Goal: Transaction & Acquisition: Purchase product/service

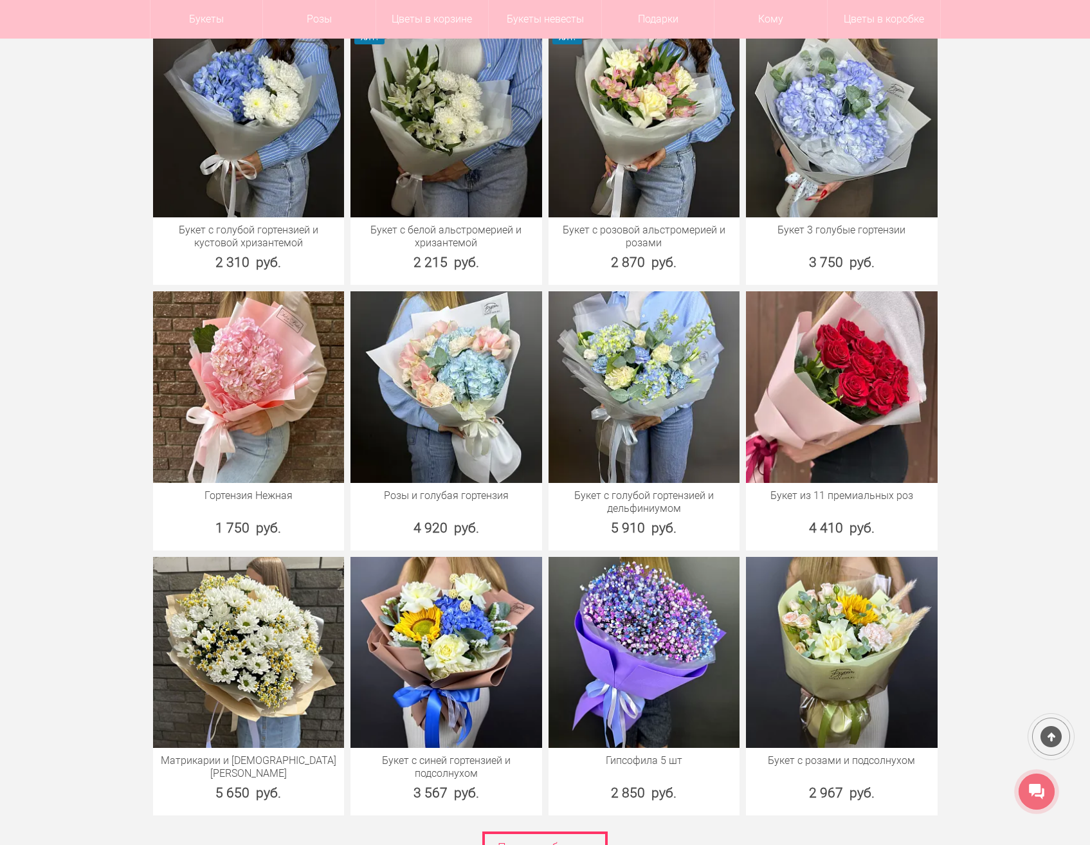
scroll to position [3279, 0]
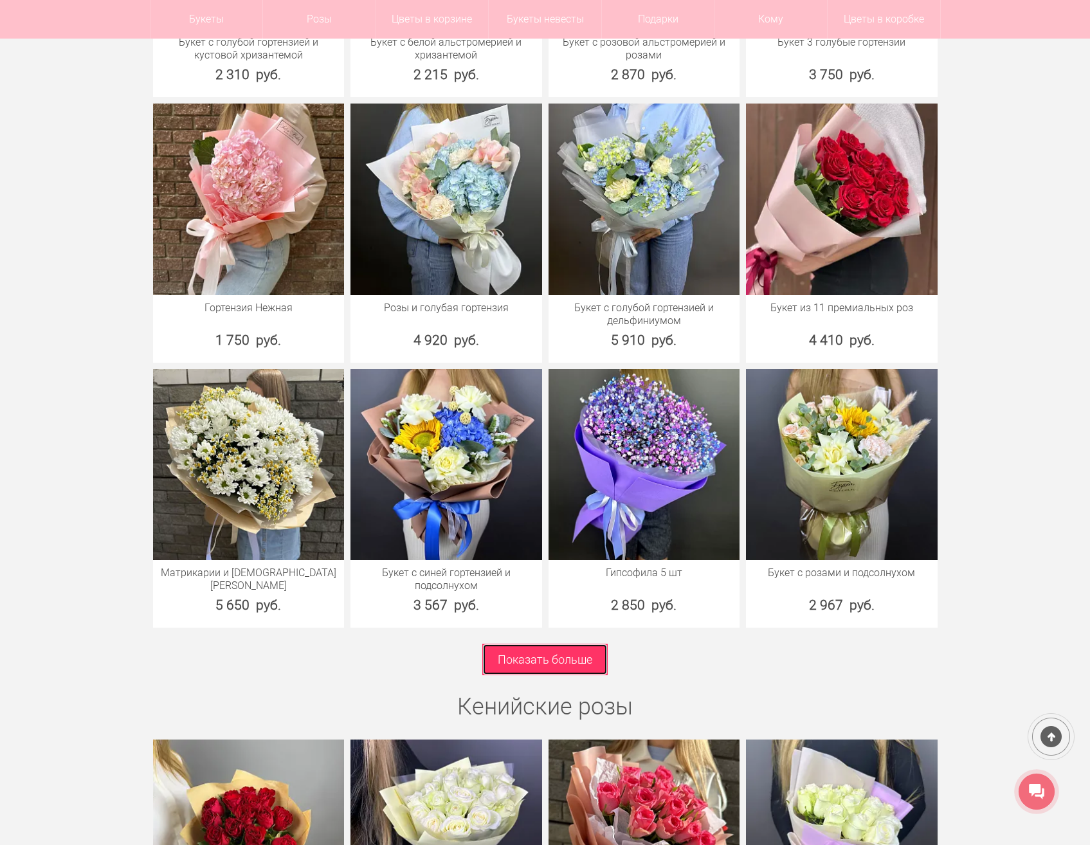
click at [563, 649] on link "Показать больше" at bounding box center [544, 660] width 125 height 32
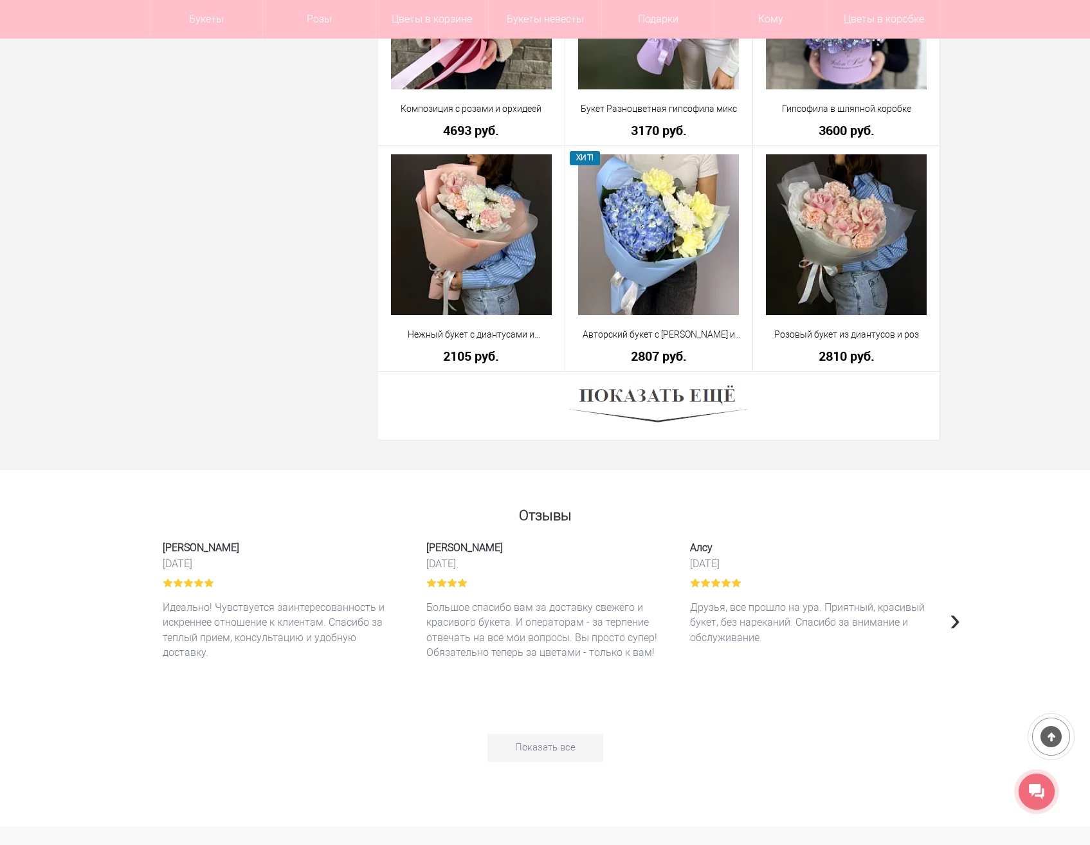
scroll to position [3536, 0]
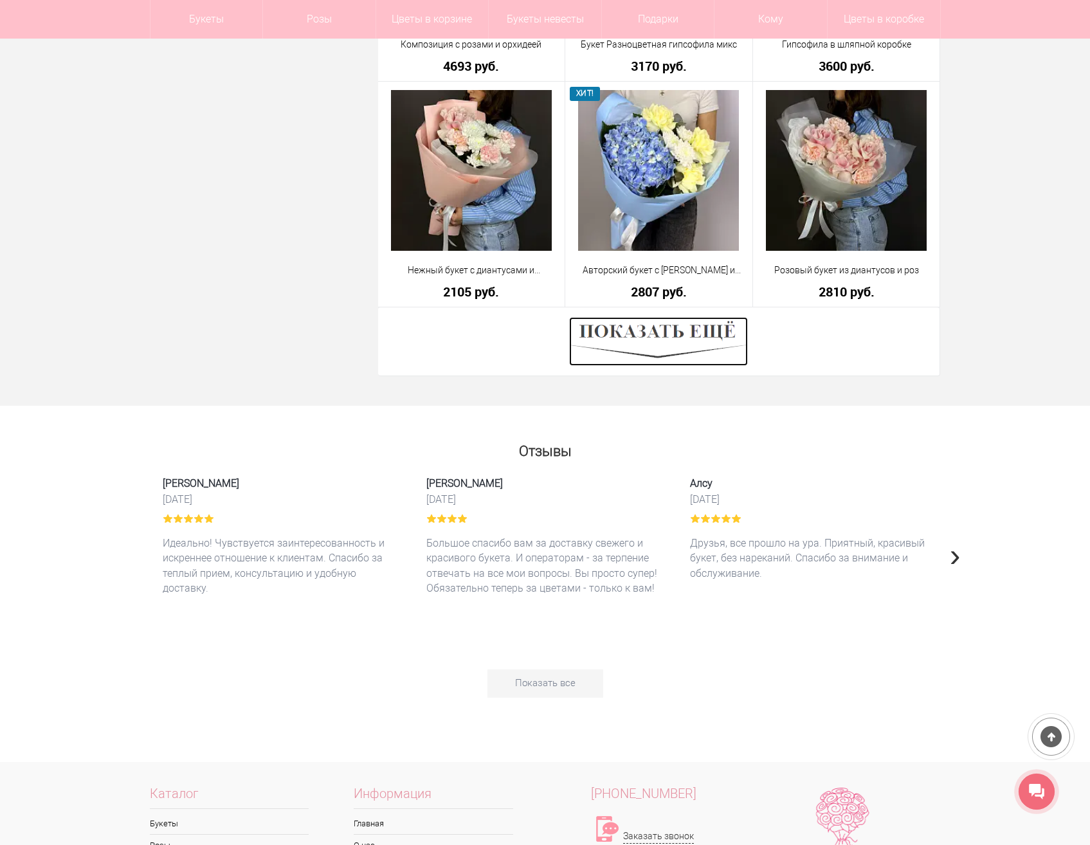
click at [688, 342] on img at bounding box center [658, 341] width 179 height 49
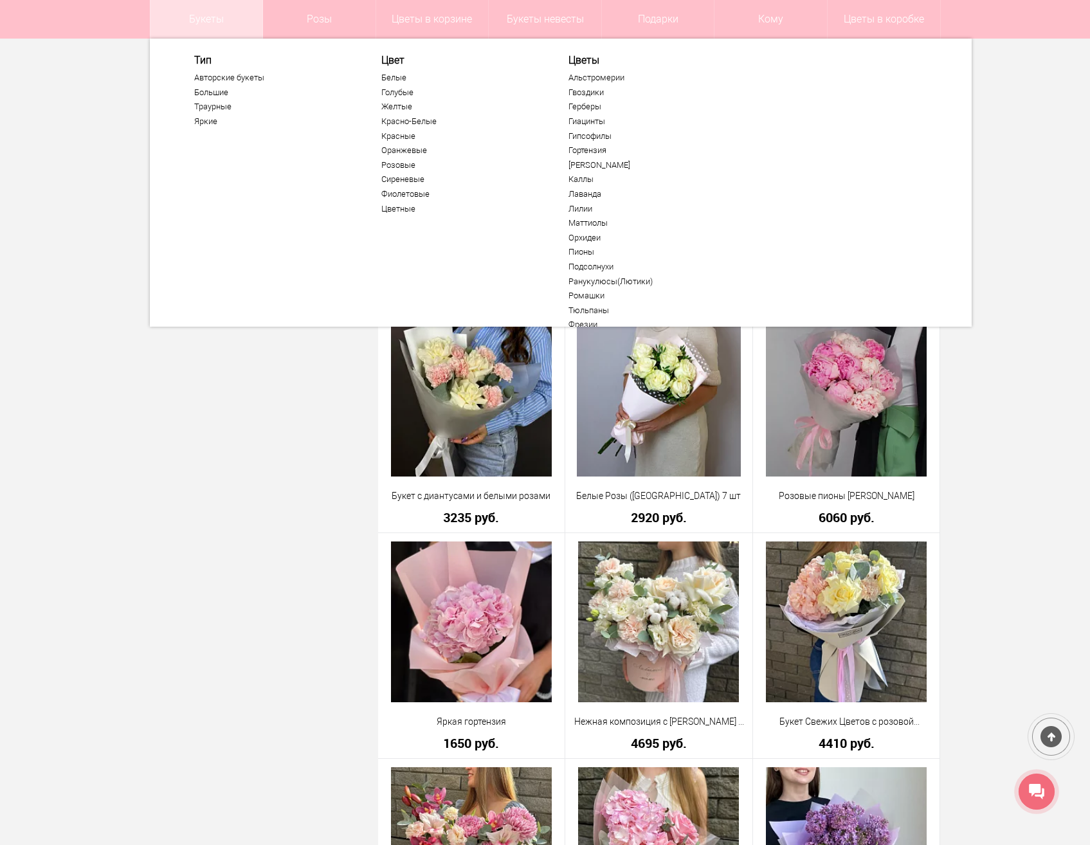
scroll to position [3214, 0]
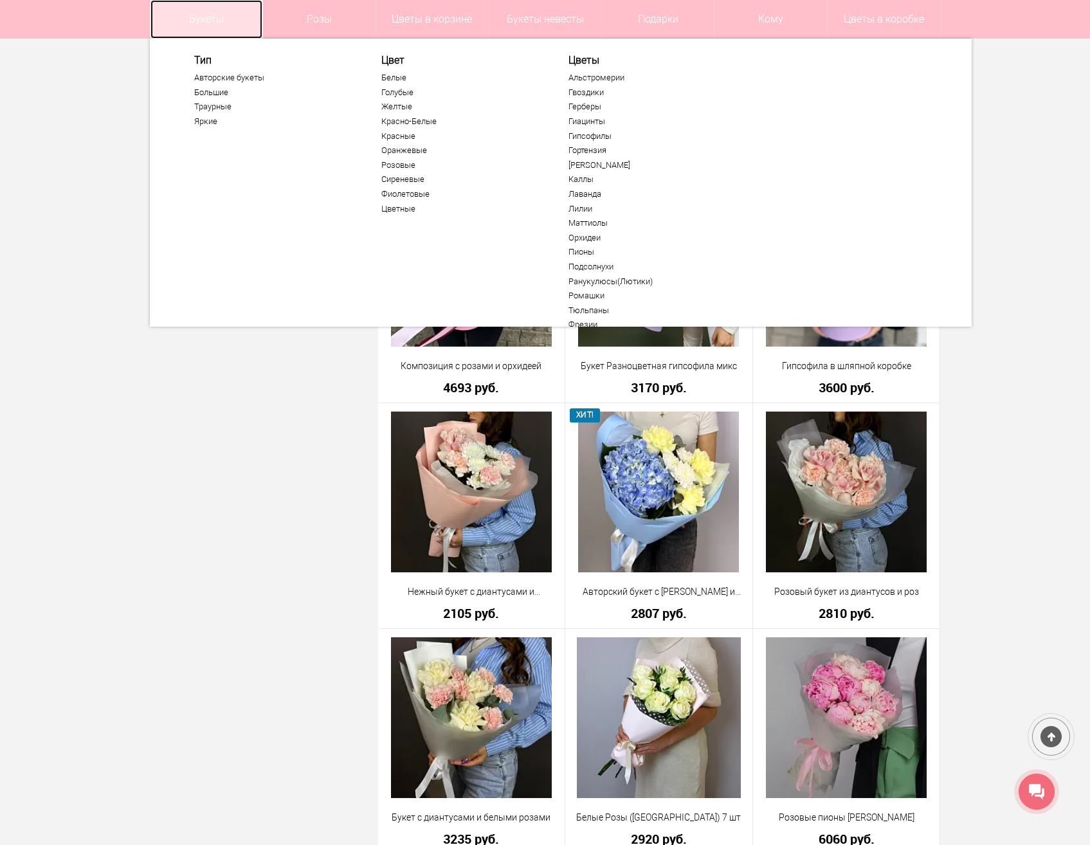
click at [205, 21] on link "Букеты" at bounding box center [206, 19] width 113 height 39
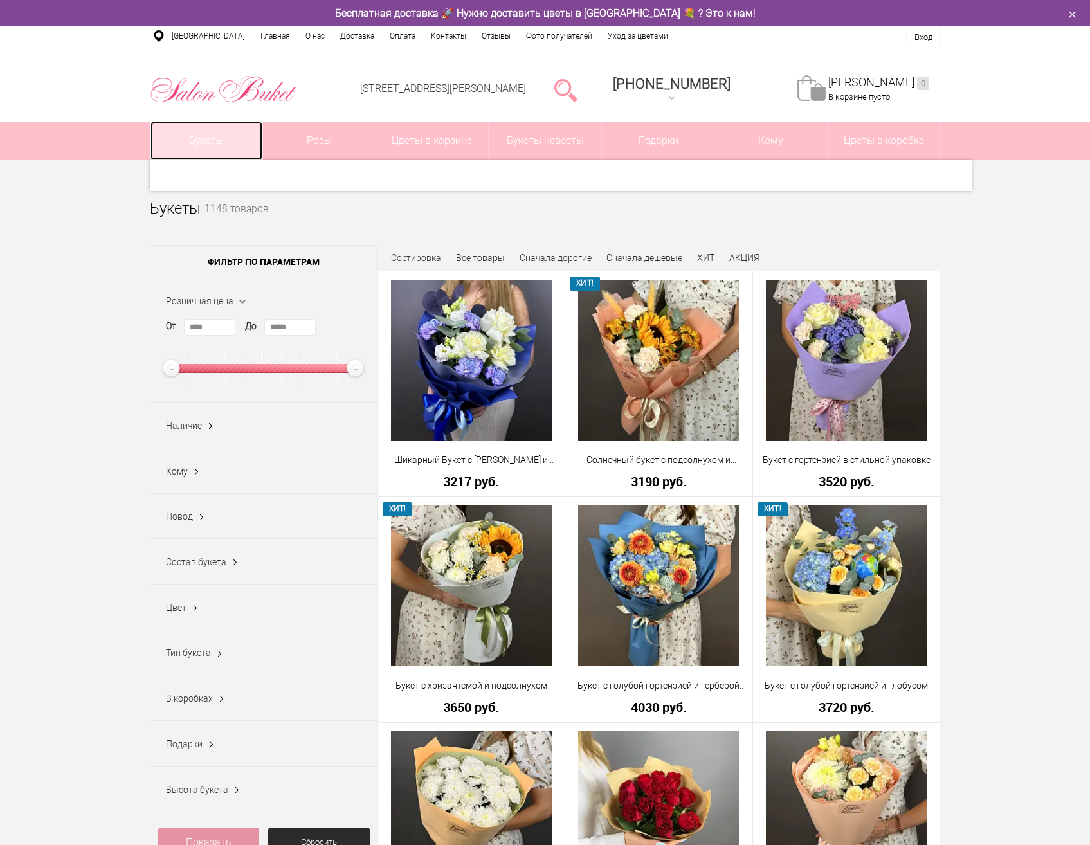
click at [217, 143] on link "Букеты" at bounding box center [206, 141] width 113 height 39
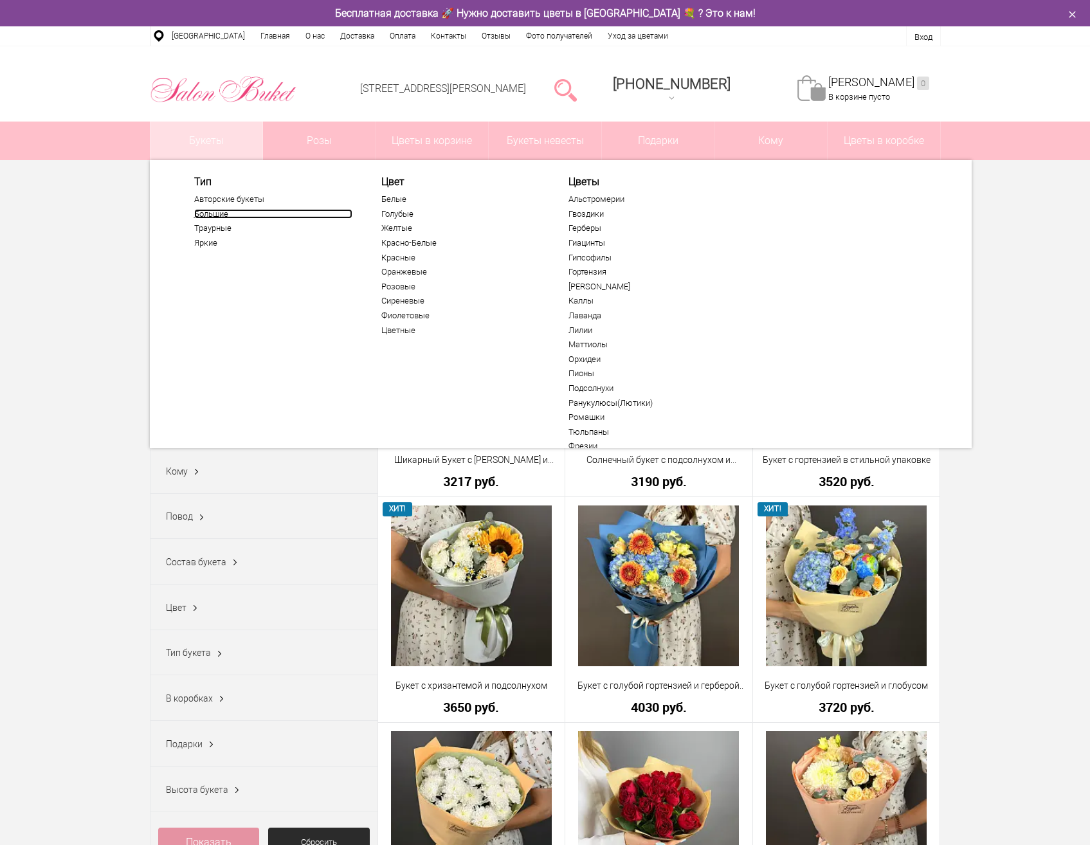
click at [210, 215] on link "Большие" at bounding box center [273, 214] width 158 height 10
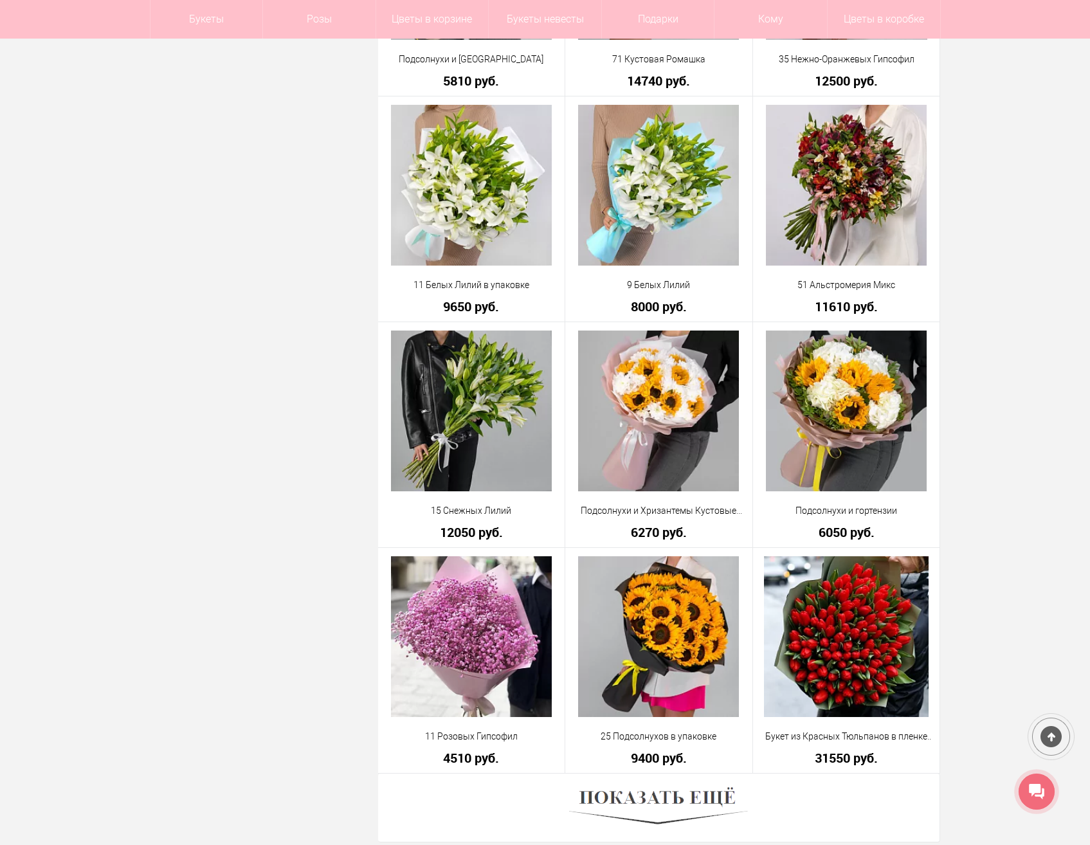
scroll to position [3150, 0]
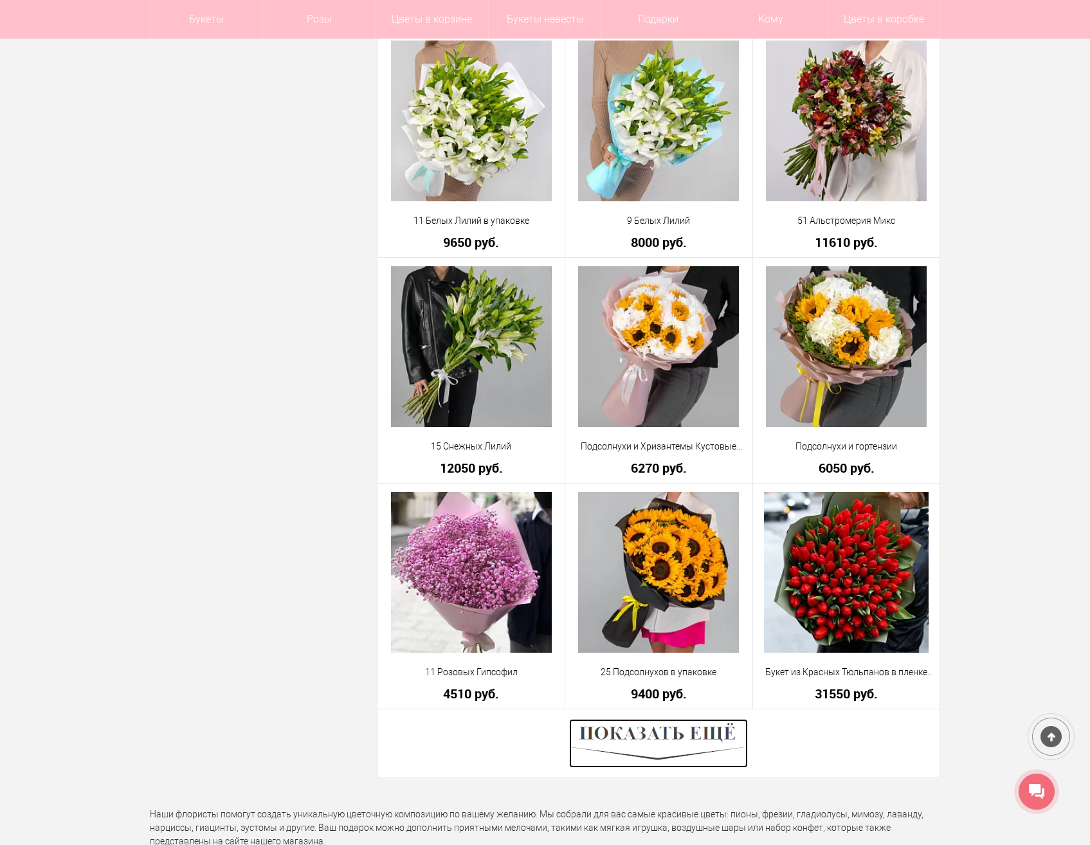
click at [681, 735] on img at bounding box center [658, 743] width 179 height 49
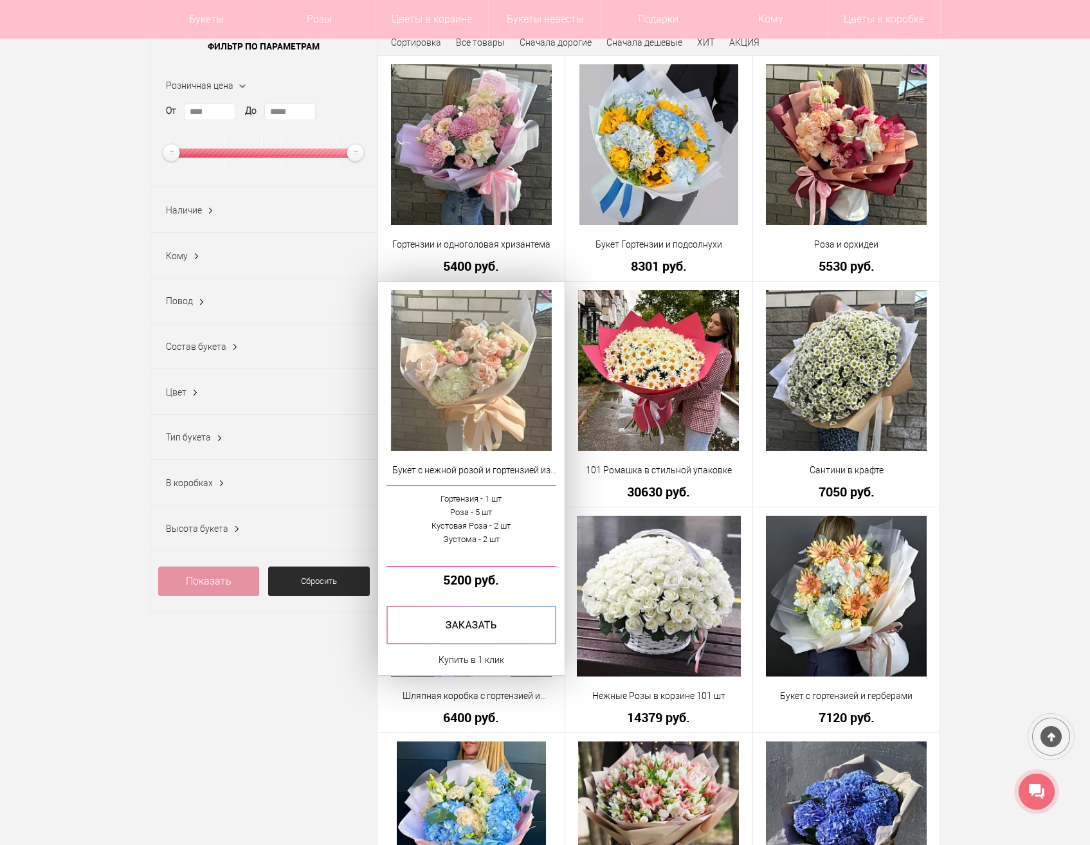
scroll to position [64, 0]
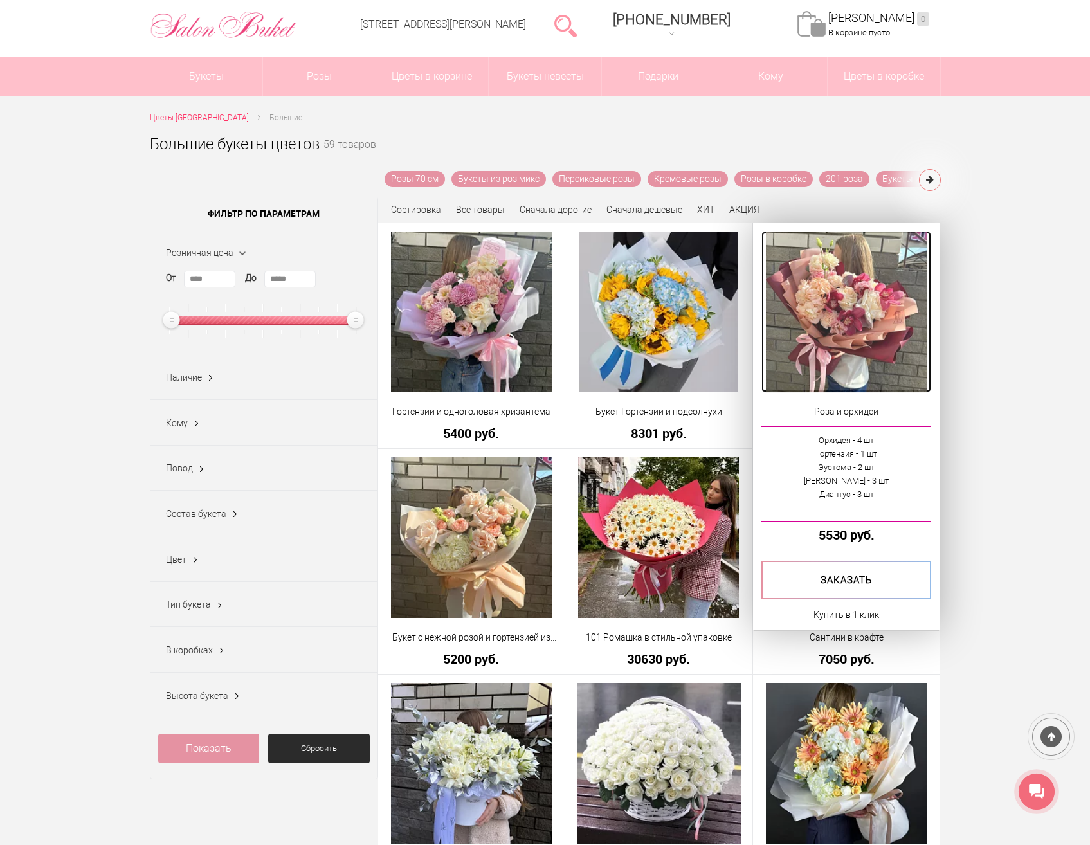
click at [848, 358] on img at bounding box center [846, 311] width 161 height 161
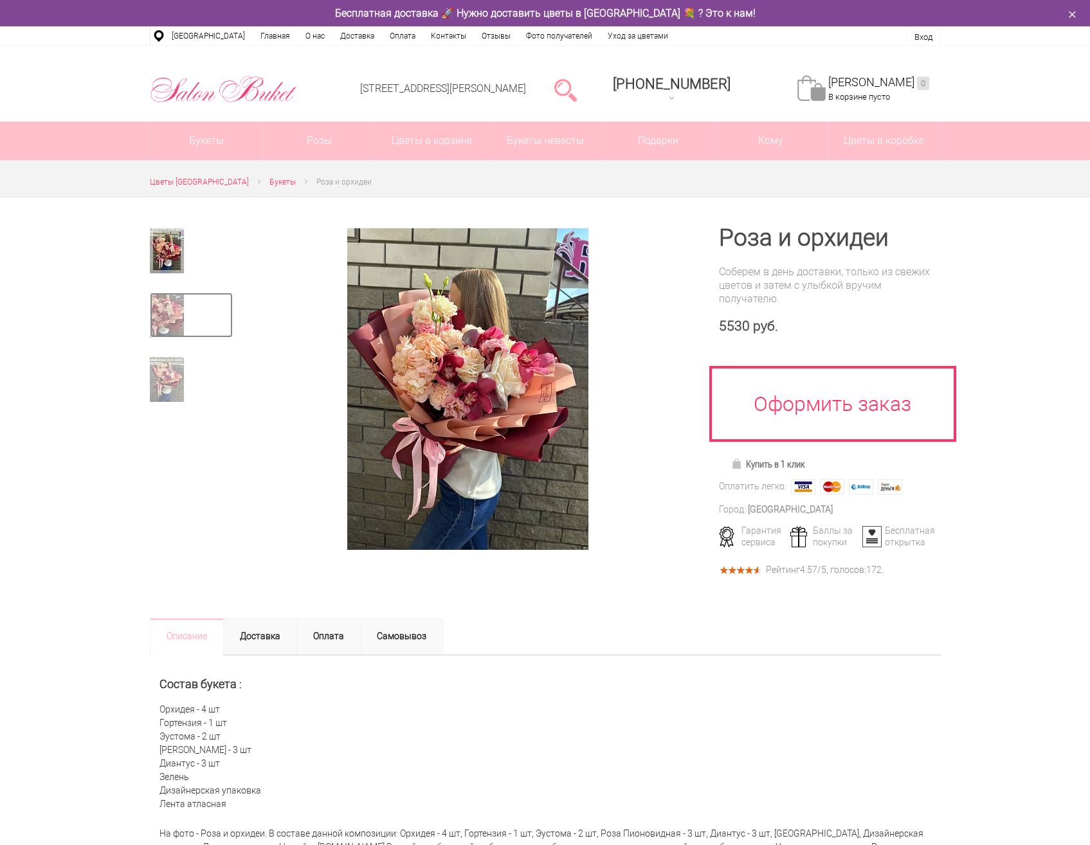
click at [159, 300] on img at bounding box center [167, 315] width 34 height 45
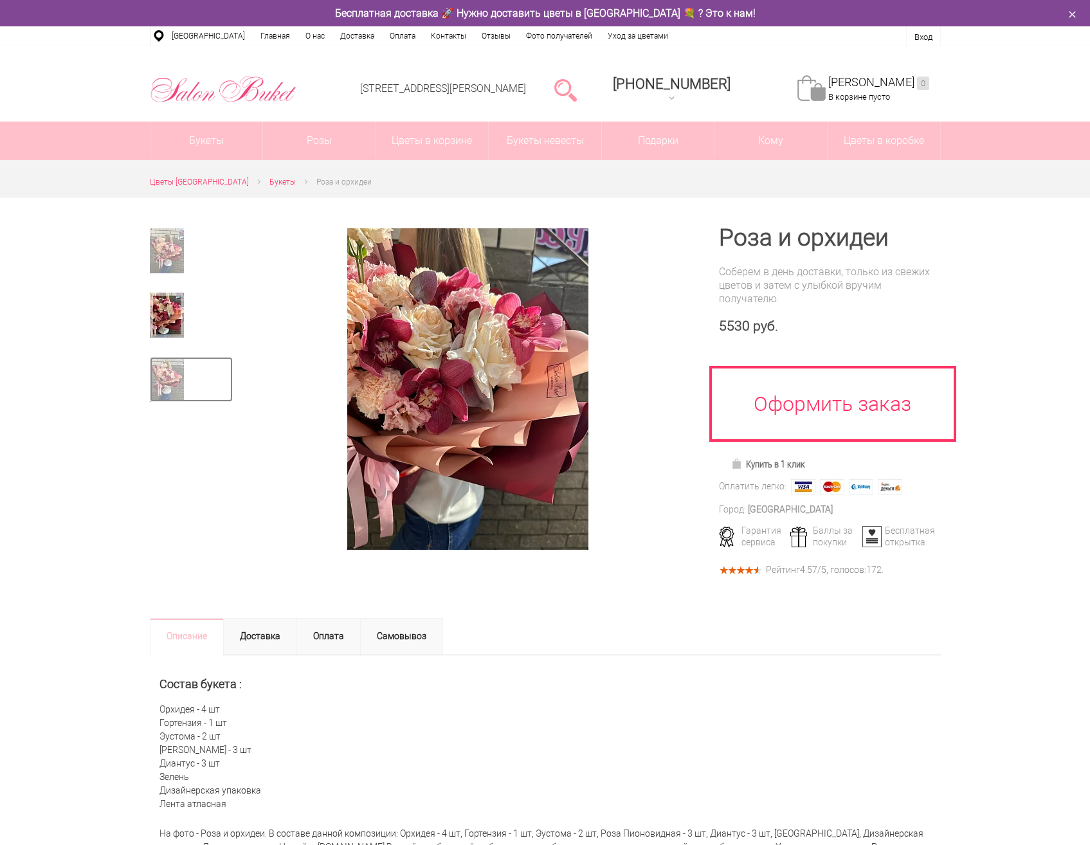
click at [157, 366] on img at bounding box center [167, 379] width 34 height 45
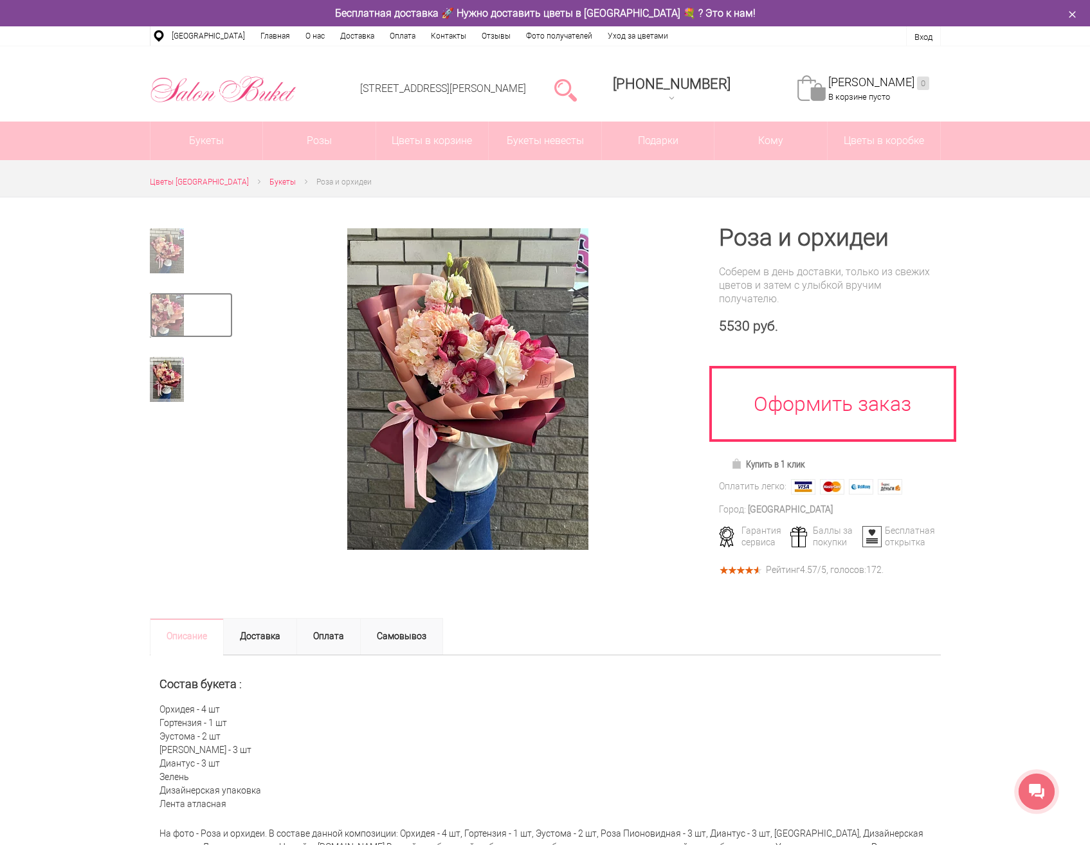
click at [159, 322] on img at bounding box center [167, 315] width 34 height 45
